Goal: Task Accomplishment & Management: Complete application form

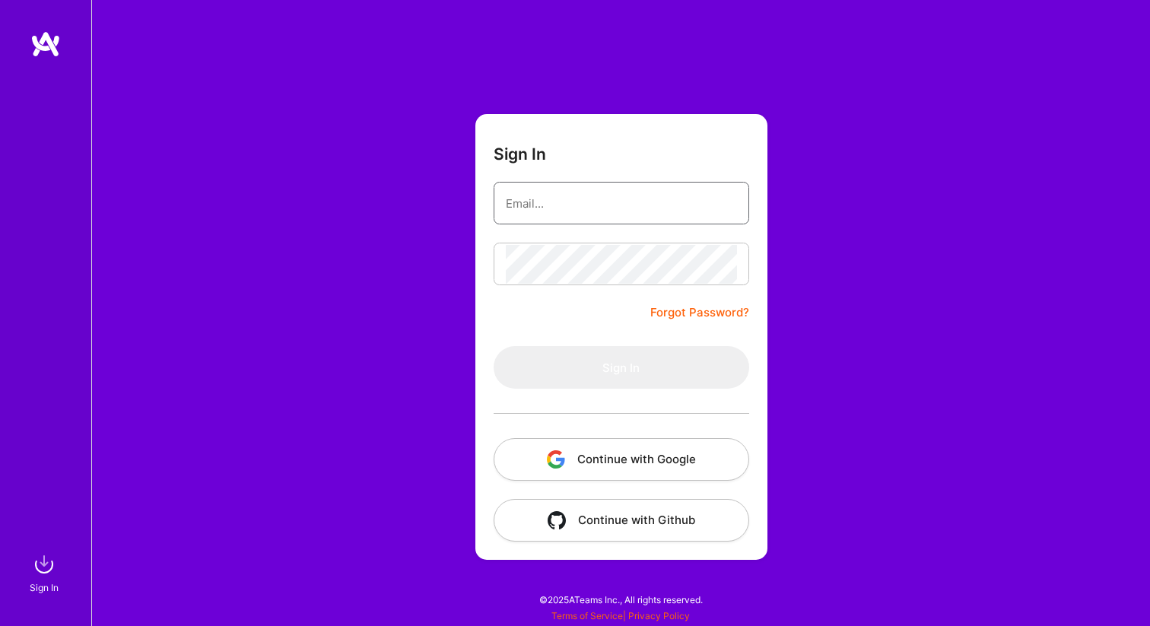
type input "[EMAIL_ADDRESS][DOMAIN_NAME]"
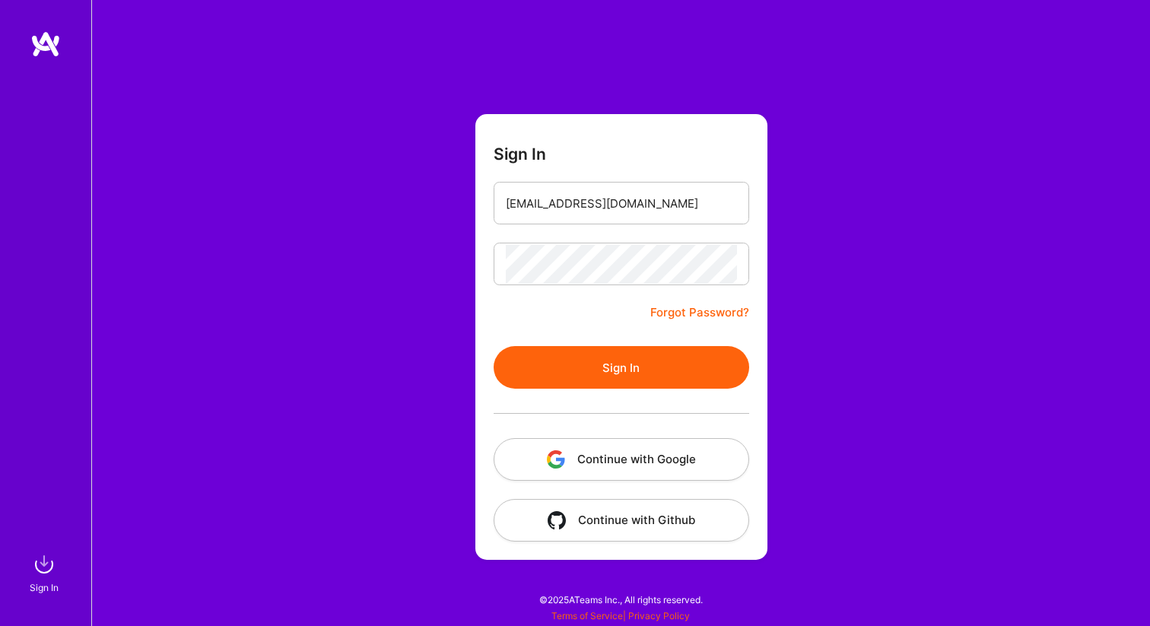
click at [608, 349] on button "Sign In" at bounding box center [622, 367] width 256 height 43
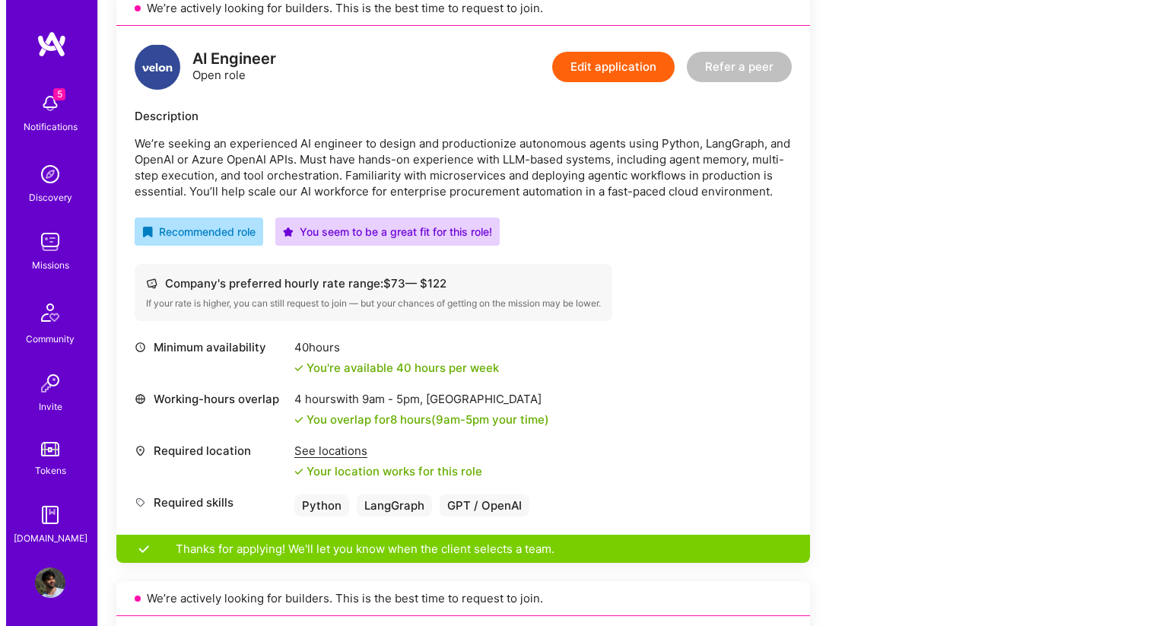
scroll to position [324, 0]
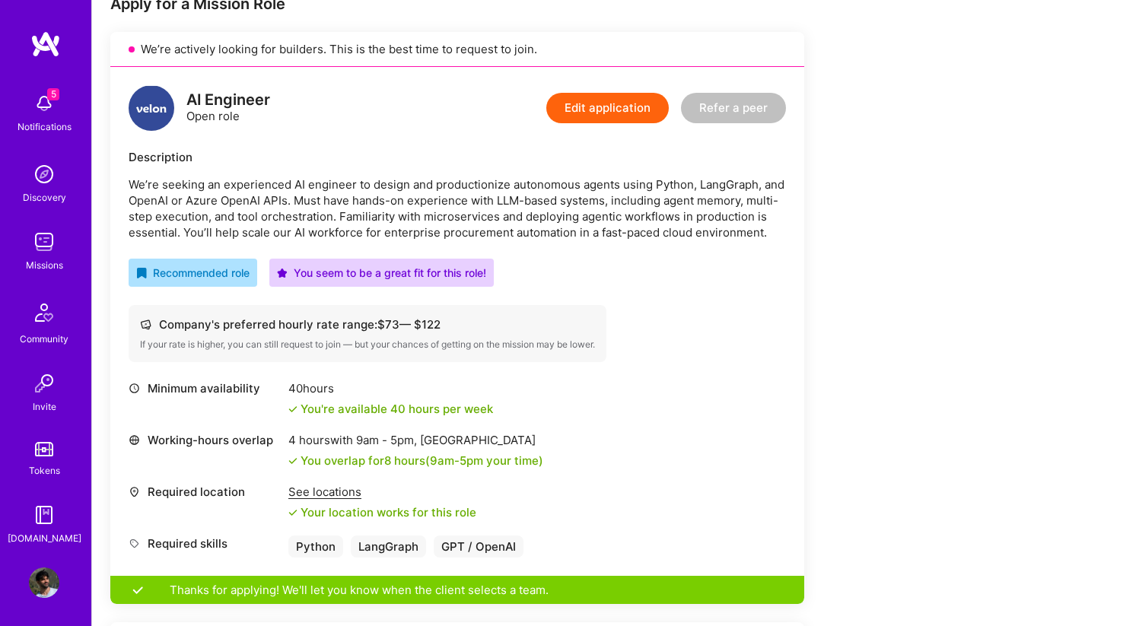
click at [40, 113] on img at bounding box center [44, 103] width 30 height 30
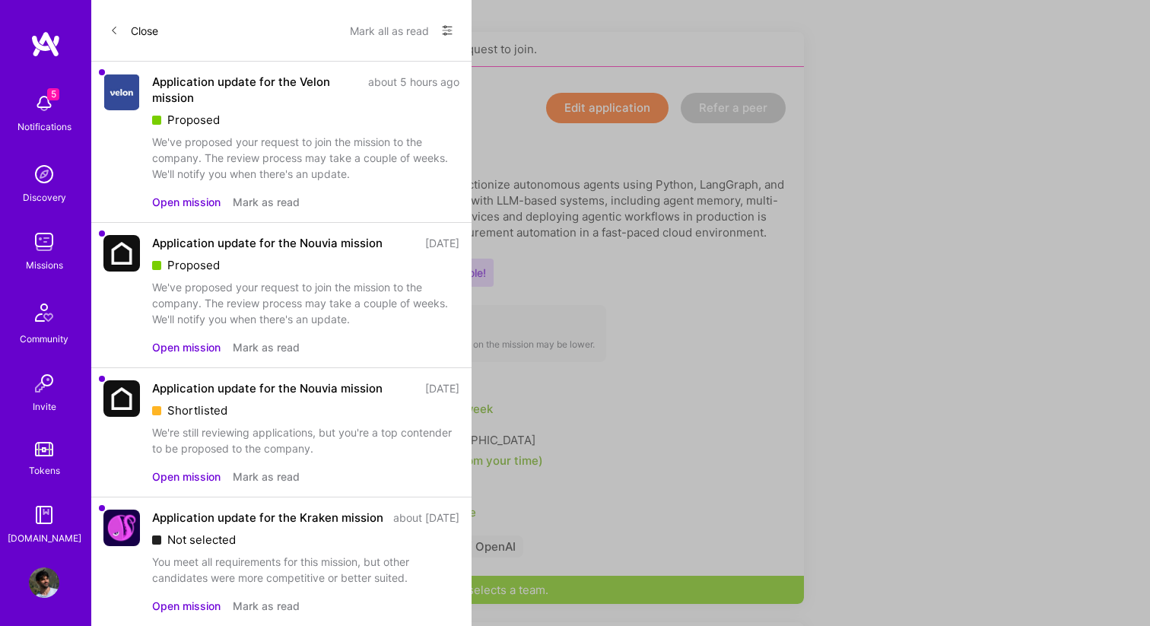
click at [393, 84] on div "about 5 hours ago" at bounding box center [413, 90] width 91 height 32
click at [127, 85] on img at bounding box center [122, 92] width 36 height 37
click at [180, 80] on div "Application update for the Velon mission" at bounding box center [255, 90] width 207 height 32
click at [110, 91] on img at bounding box center [122, 92] width 36 height 37
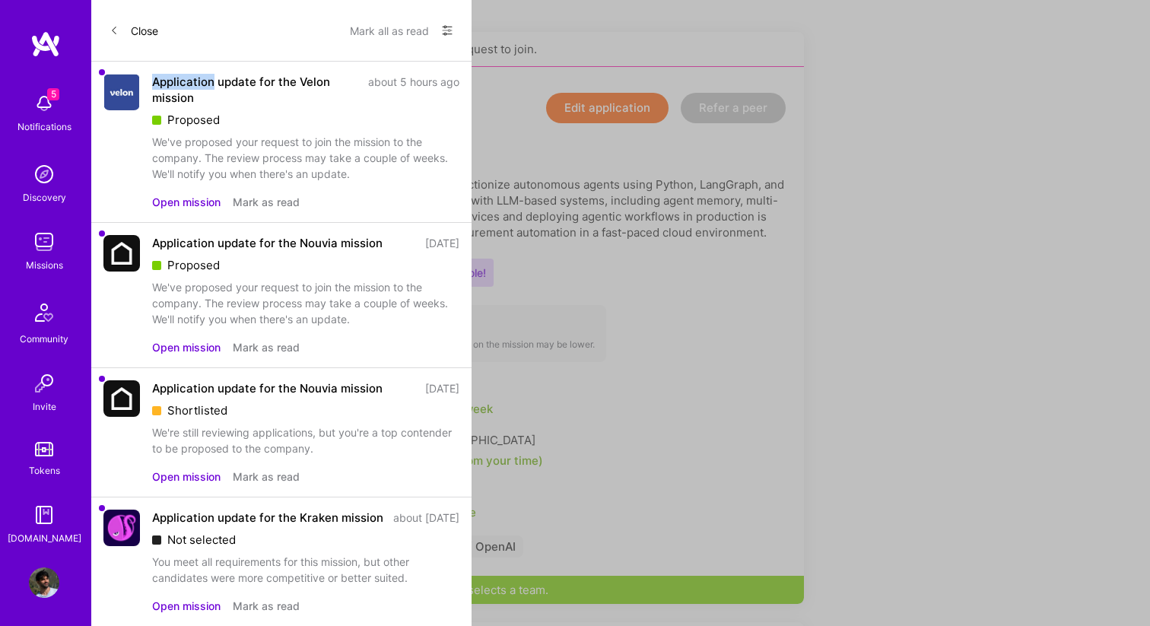
click at [132, 98] on img at bounding box center [122, 92] width 36 height 37
click at [399, 87] on div "about 5 hours ago" at bounding box center [413, 90] width 91 height 32
click at [402, 179] on div "We've proposed your request to join the mission to the company. The review proc…" at bounding box center [305, 158] width 307 height 48
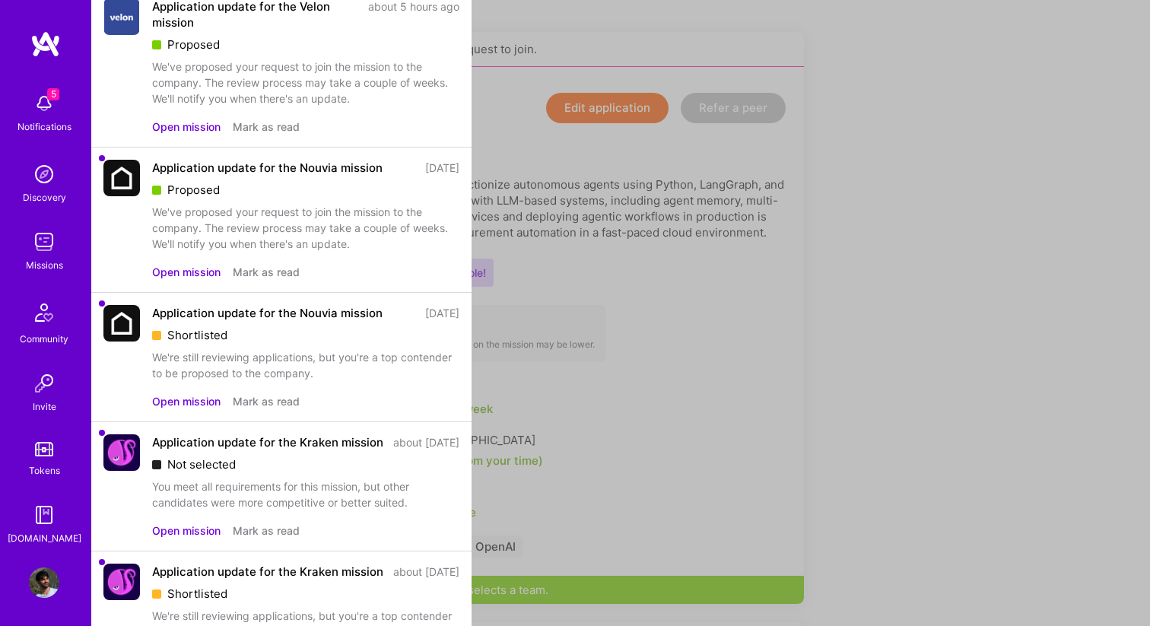
scroll to position [0, 0]
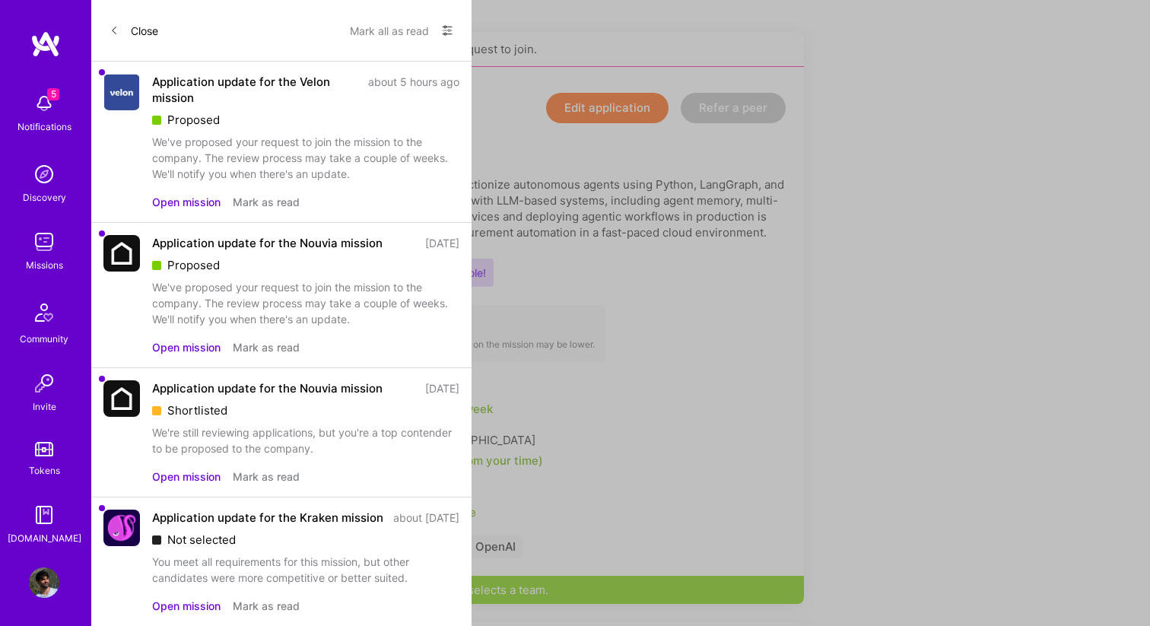
click at [126, 93] on img at bounding box center [122, 92] width 36 height 37
click at [201, 197] on button "Open mission" at bounding box center [186, 202] width 68 height 16
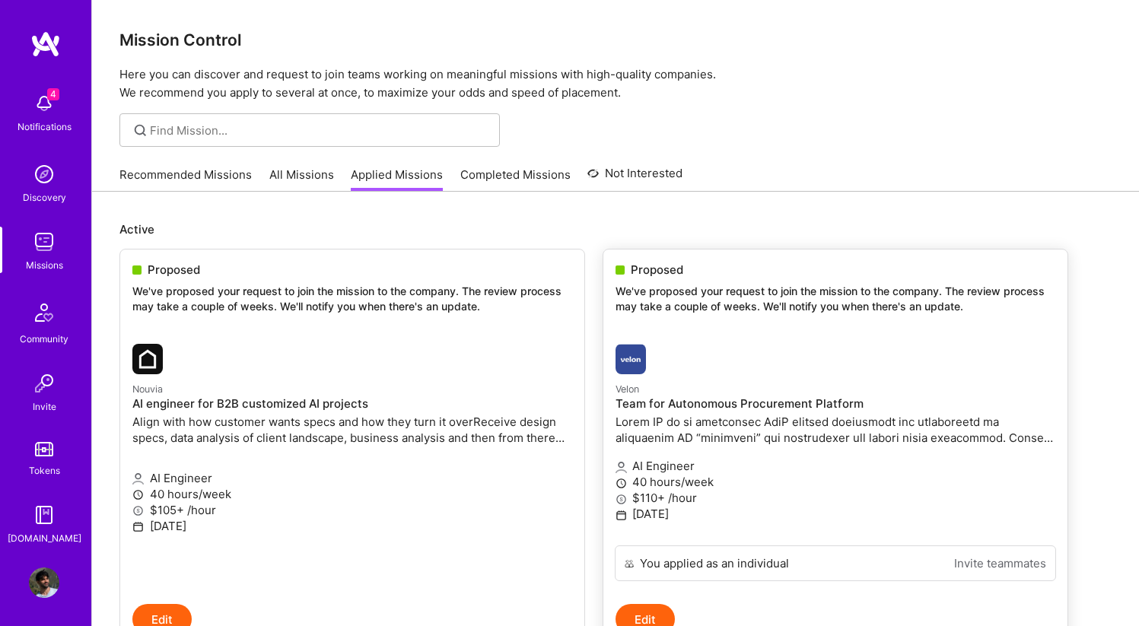
click at [620, 354] on img at bounding box center [630, 359] width 30 height 30
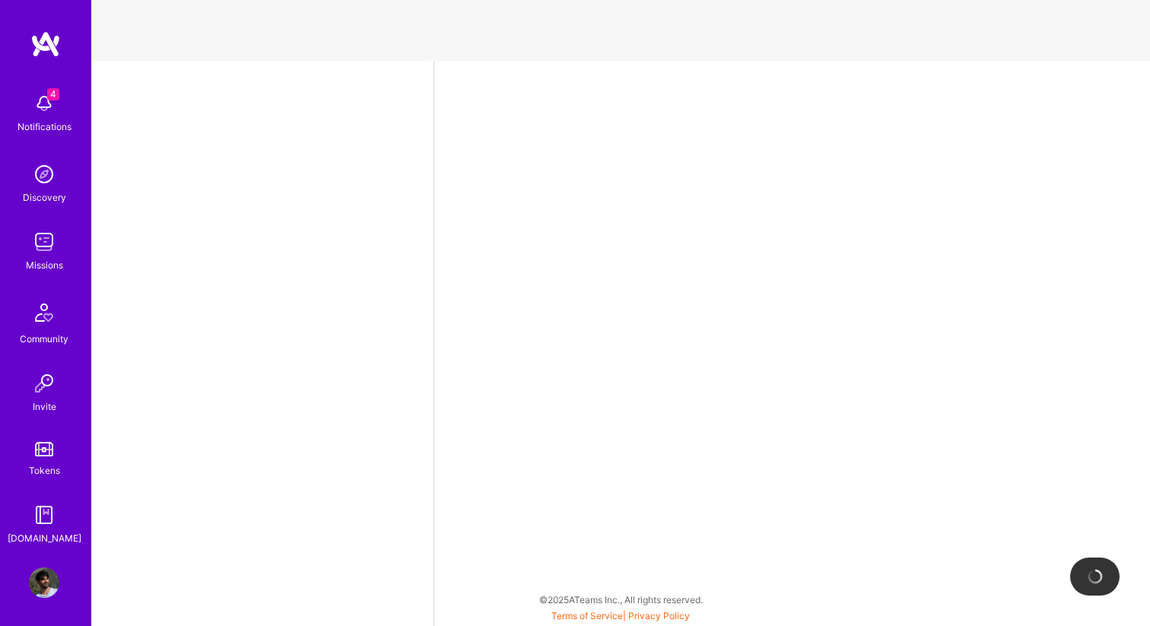
select select "IL"
